Goal: Navigation & Orientation: Understand site structure

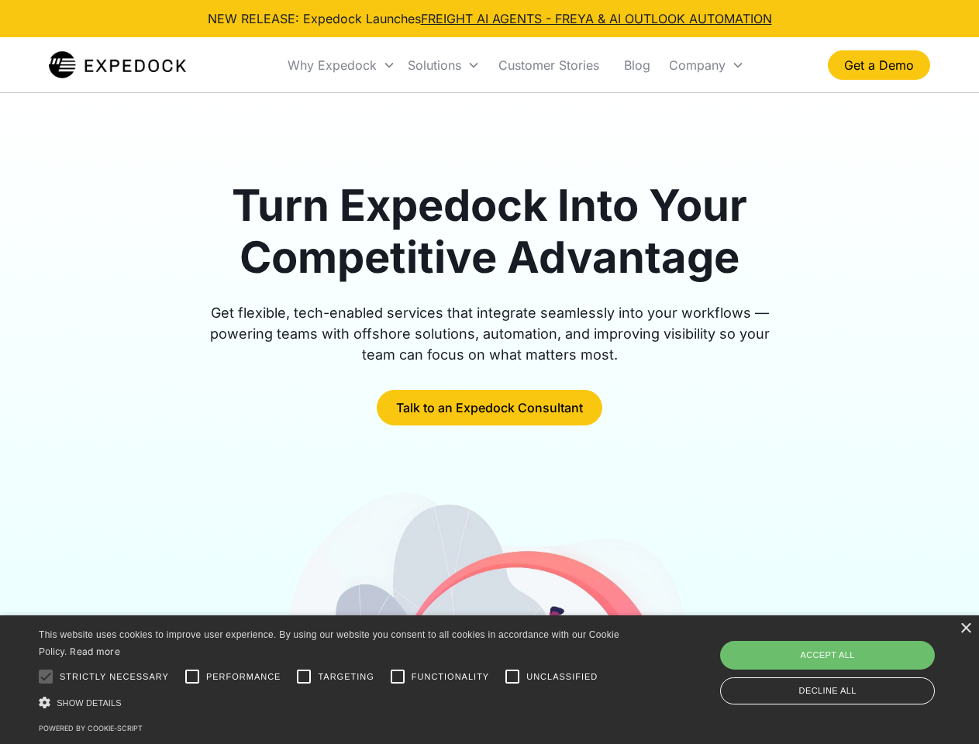
click at [342, 65] on div "Why Expedock" at bounding box center [332, 65] width 89 height 16
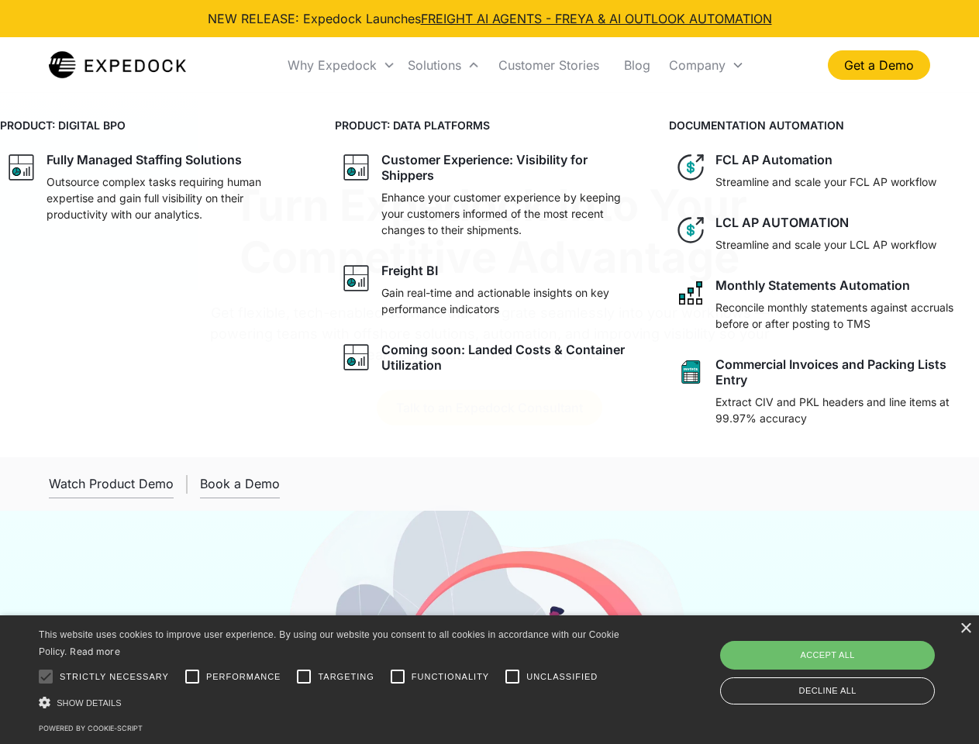
click at [444, 65] on div "Solutions" at bounding box center [435, 65] width 54 height 16
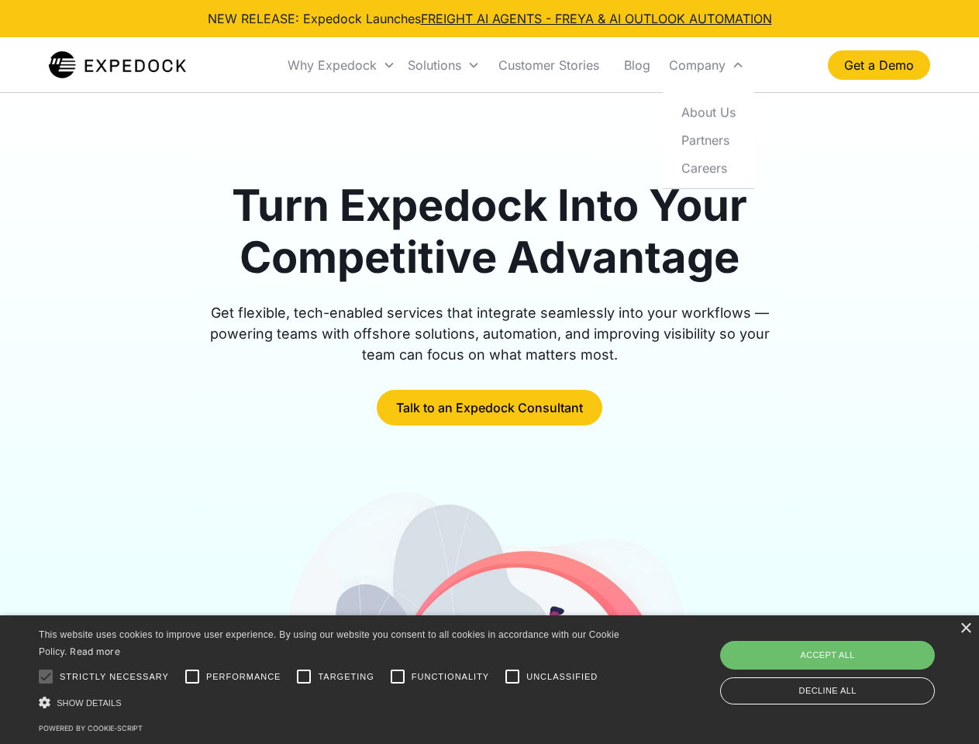
click at [706, 65] on div "Company" at bounding box center [697, 65] width 57 height 16
click at [46, 677] on div at bounding box center [45, 676] width 31 height 31
click at [192, 677] on input "Performance" at bounding box center [192, 676] width 31 height 31
checkbox input "true"
click at [304, 677] on input "Targeting" at bounding box center [303, 676] width 31 height 31
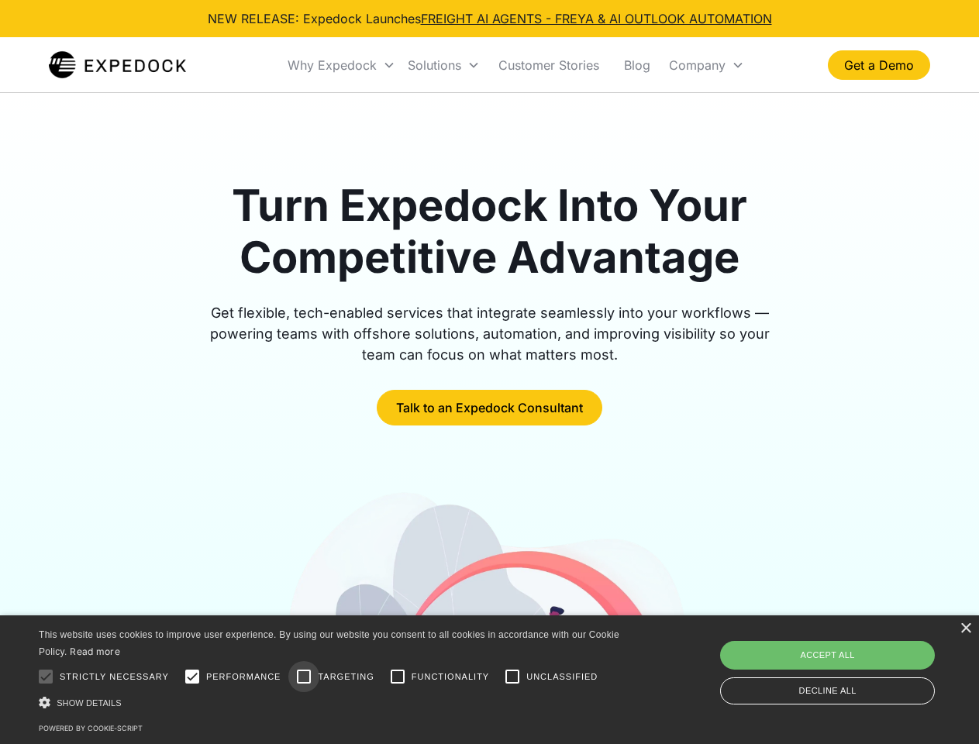
checkbox input "true"
click at [398, 677] on input "Functionality" at bounding box center [397, 676] width 31 height 31
checkbox input "true"
click at [513, 677] on input "Unclassified" at bounding box center [512, 676] width 31 height 31
checkbox input "true"
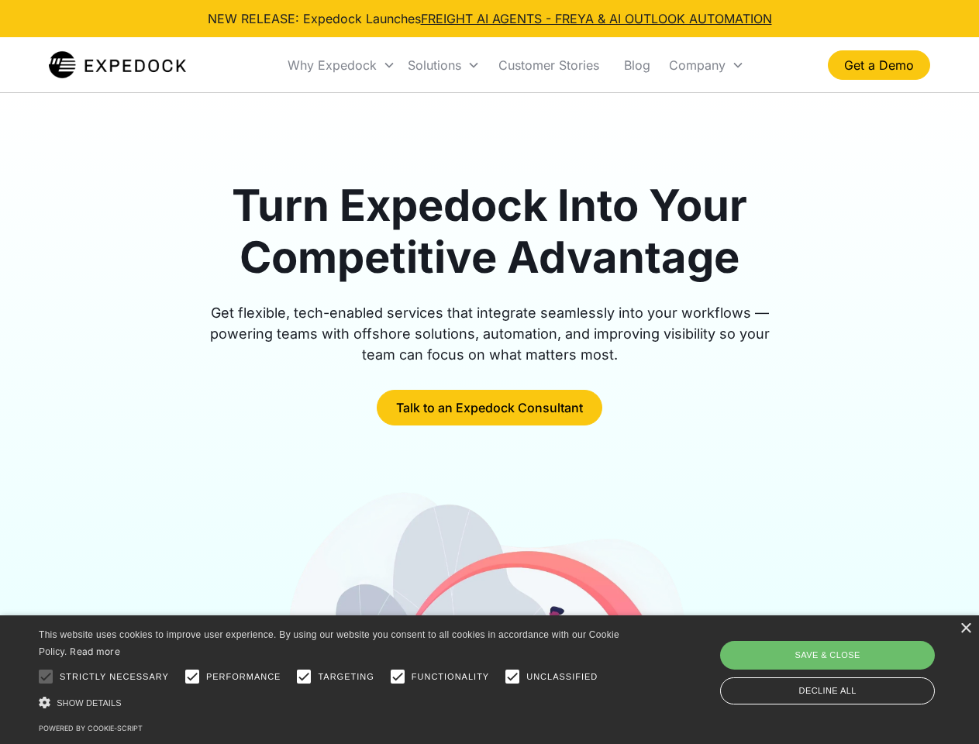
click at [332, 703] on div "Show details Hide details" at bounding box center [332, 703] width 586 height 16
